Goal: Use online tool/utility: Utilize a website feature to perform a specific function

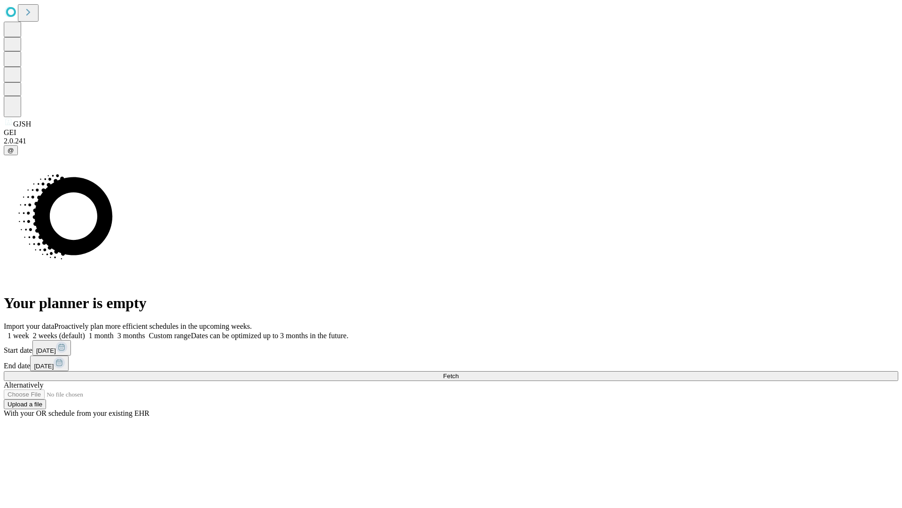
click at [459, 372] on span "Fetch" at bounding box center [451, 375] width 16 height 7
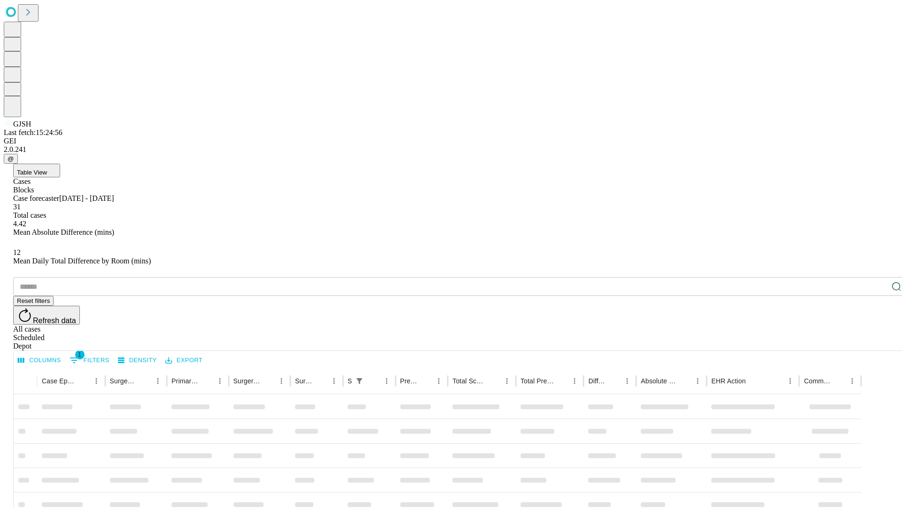
click at [47, 169] on span "Table View" at bounding box center [32, 172] width 30 height 7
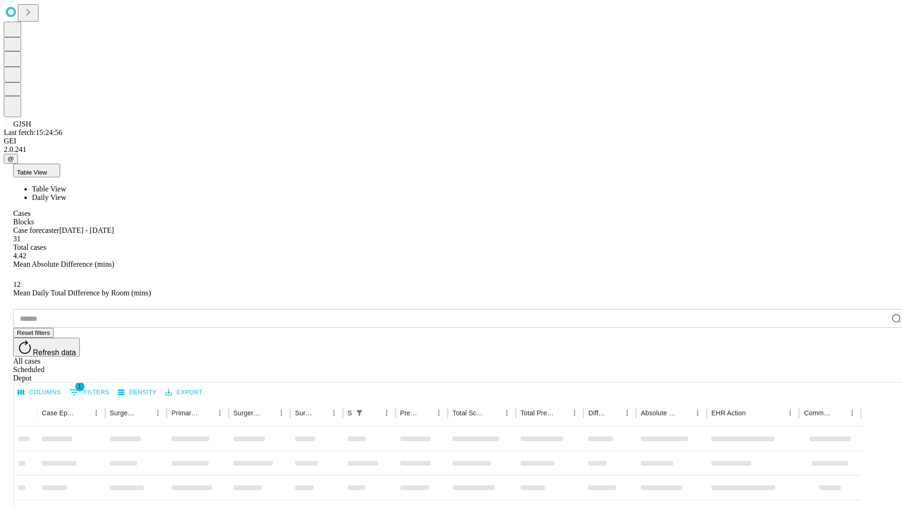
click at [66, 193] on span "Daily View" at bounding box center [49, 197] width 34 height 8
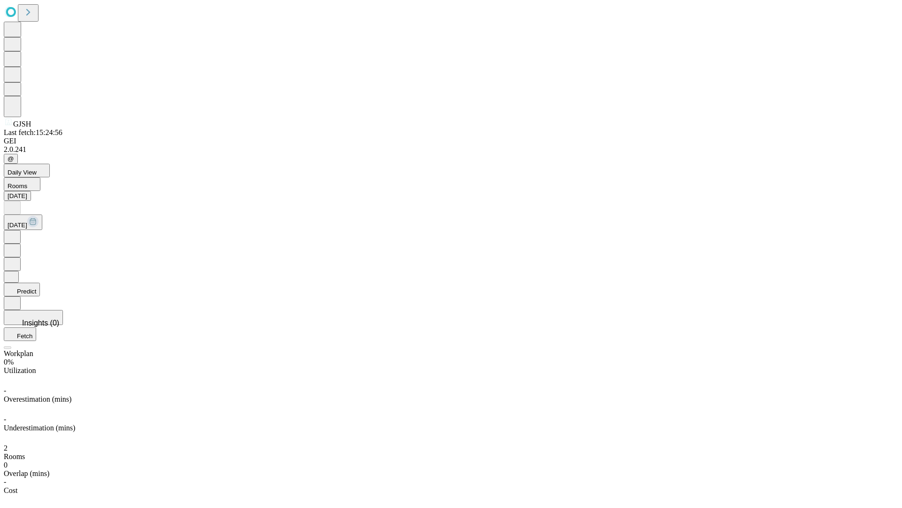
click at [40, 282] on button "Predict" at bounding box center [22, 289] width 36 height 14
